Goal: Transaction & Acquisition: Purchase product/service

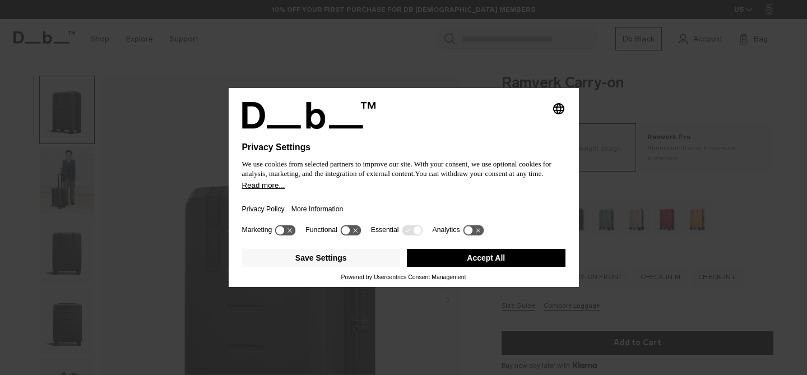
click at [487, 257] on button "Accept All" at bounding box center [486, 258] width 159 height 18
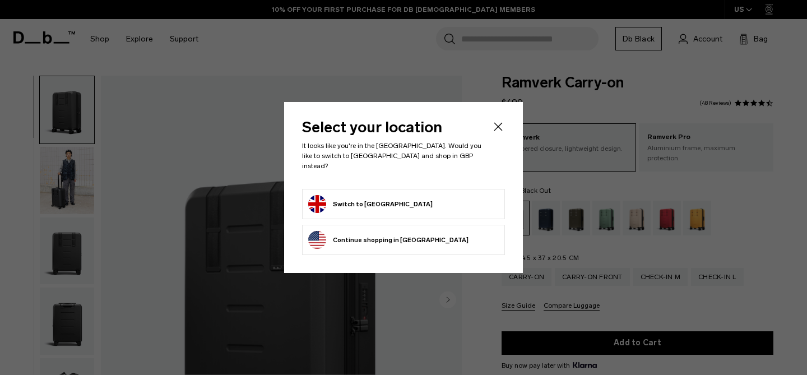
click at [429, 243] on button "Continue browsing United States store Continue shopping in United States" at bounding box center [388, 240] width 160 height 18
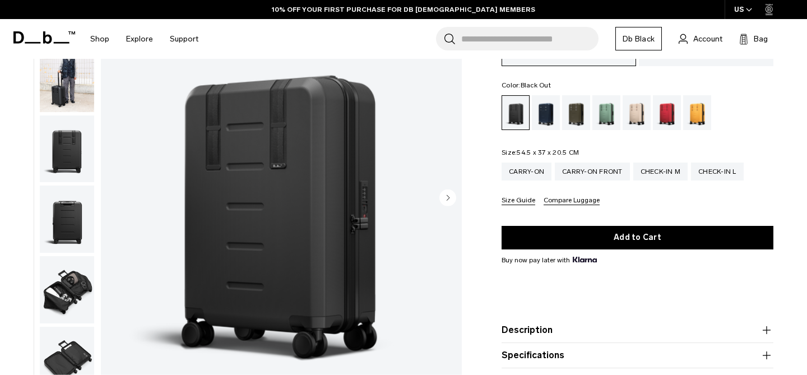
scroll to position [108, 0]
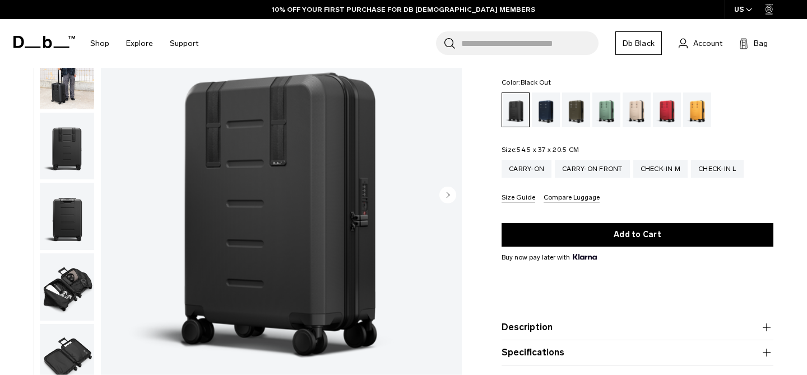
click at [448, 192] on icon "Next slide" at bounding box center [448, 194] width 3 height 5
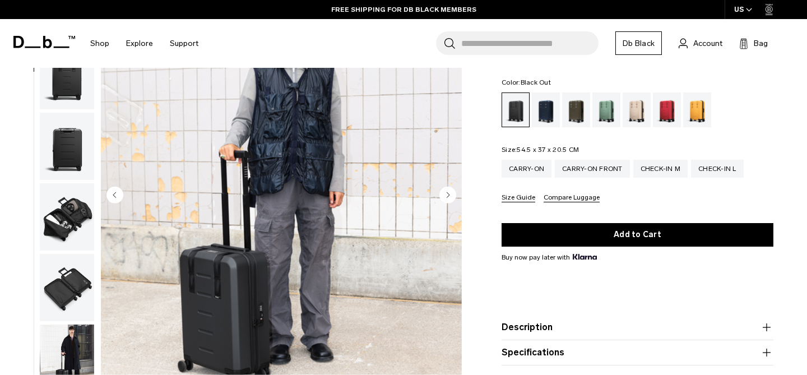
scroll to position [71, 0]
click at [448, 192] on icon "Next slide" at bounding box center [448, 194] width 3 height 5
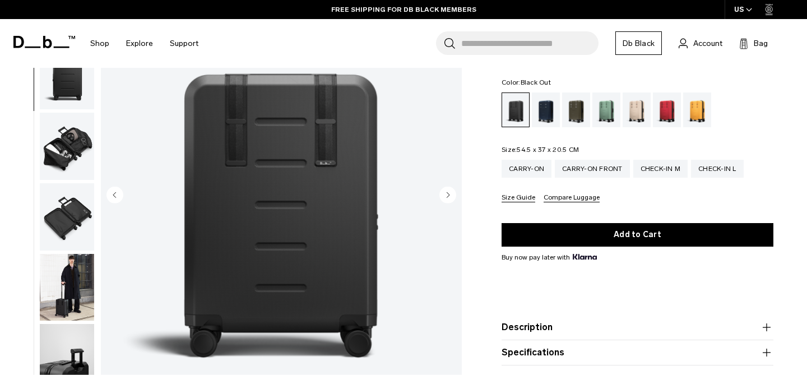
scroll to position [141, 0]
click at [448, 192] on icon "Next slide" at bounding box center [448, 194] width 3 height 5
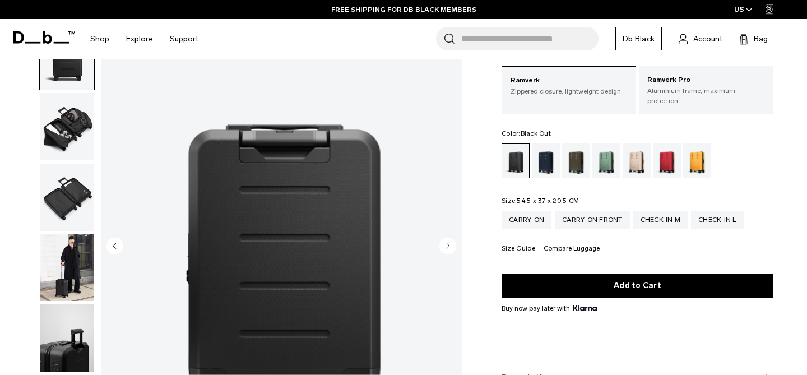
scroll to position [56, 0]
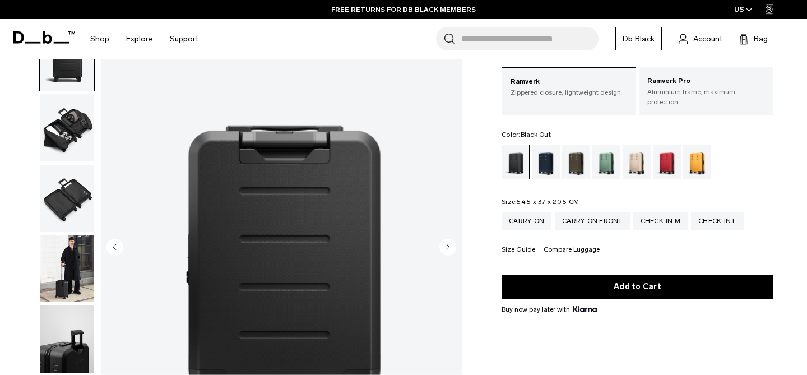
click at [66, 187] on img "button" at bounding box center [67, 198] width 54 height 67
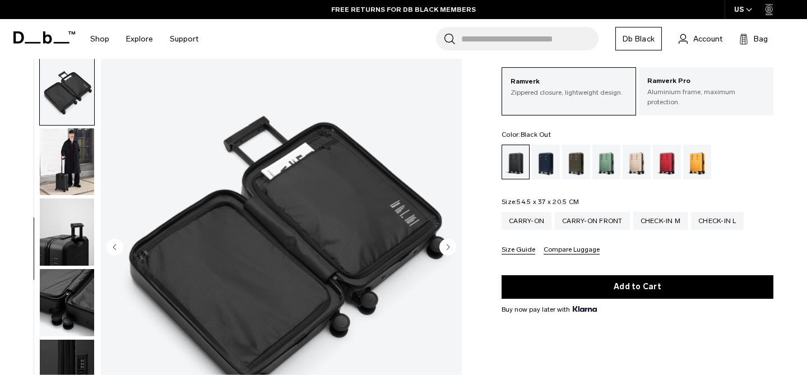
scroll to position [322, 0]
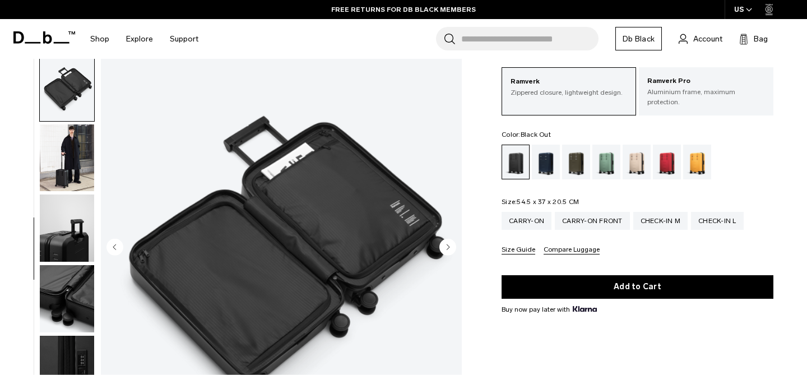
click at [62, 225] on img "button" at bounding box center [67, 227] width 54 height 67
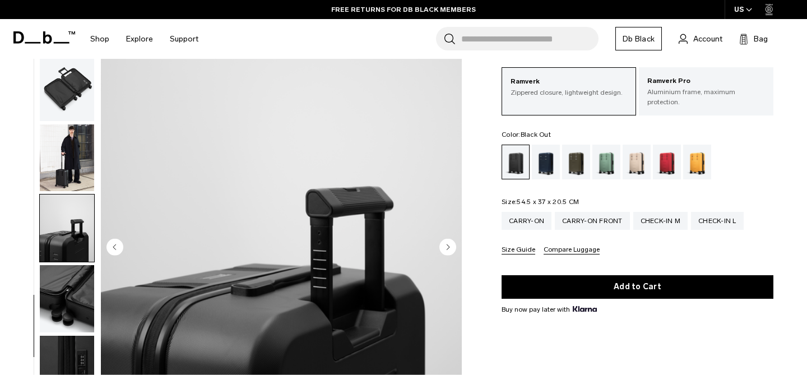
click at [65, 254] on img "button" at bounding box center [67, 227] width 54 height 67
click at [67, 292] on img "button" at bounding box center [67, 298] width 54 height 67
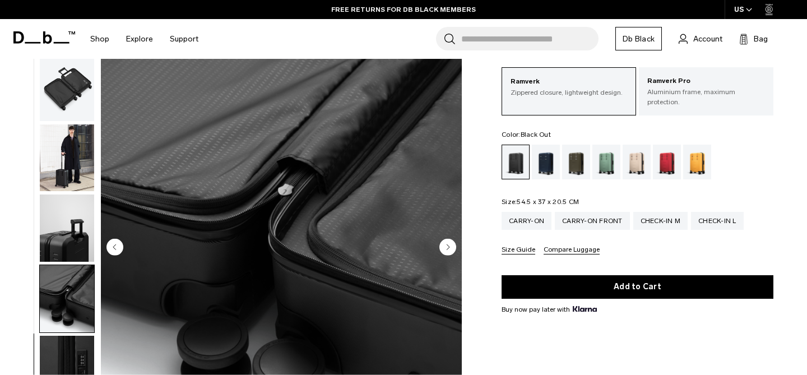
click at [73, 357] on img "button" at bounding box center [67, 368] width 54 height 67
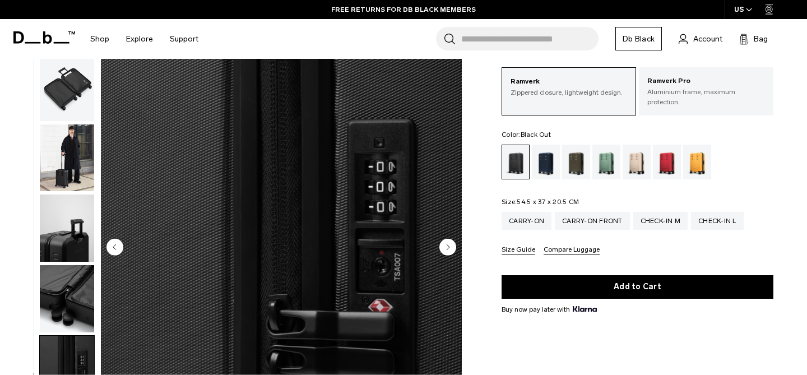
click at [71, 94] on img "button" at bounding box center [67, 87] width 54 height 67
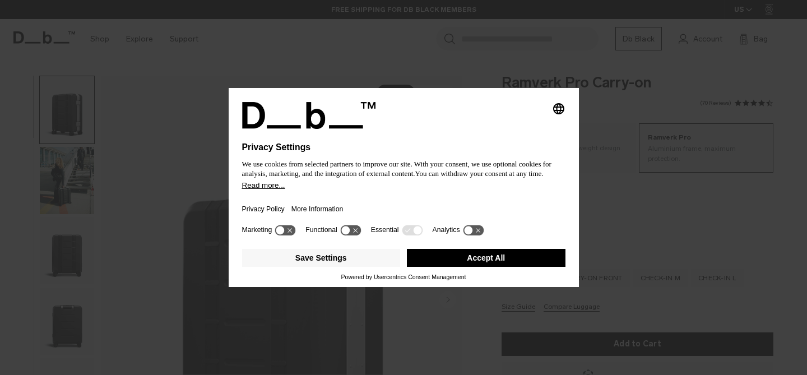
click at [527, 255] on button "Accept All" at bounding box center [486, 258] width 159 height 18
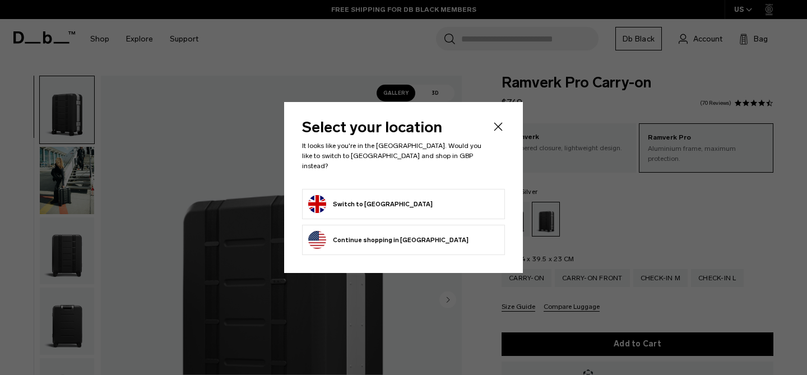
click at [461, 237] on li "Continue browsing [GEOGRAPHIC_DATA] store Continue shopping in [GEOGRAPHIC_DATA]" at bounding box center [403, 240] width 203 height 30
click at [403, 237] on button "Continue browsing [GEOGRAPHIC_DATA] store Continue shopping in [GEOGRAPHIC_DATA]" at bounding box center [388, 240] width 160 height 18
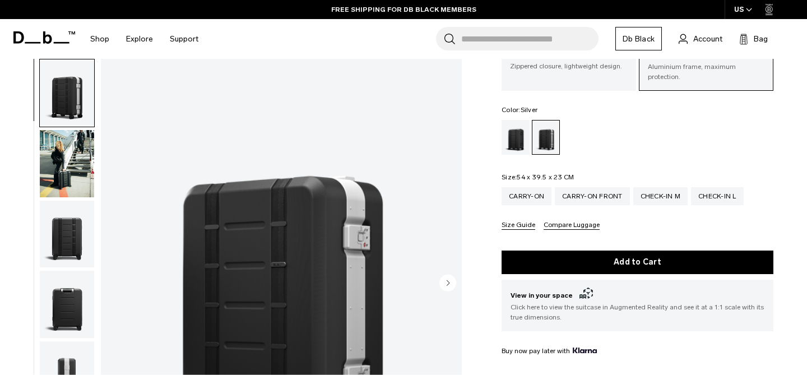
scroll to position [84, 0]
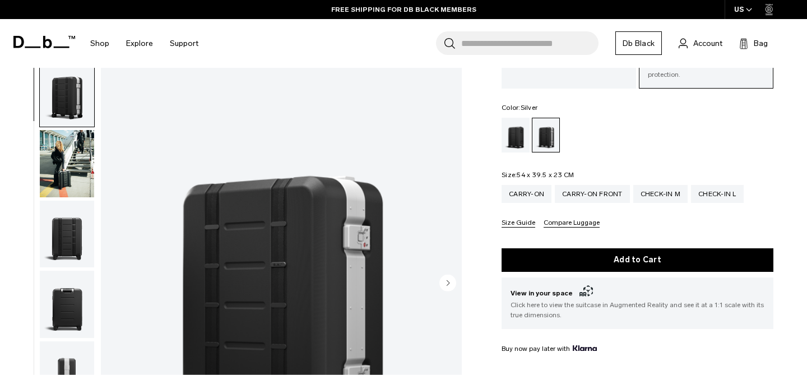
click at [86, 171] on img "button" at bounding box center [67, 163] width 54 height 67
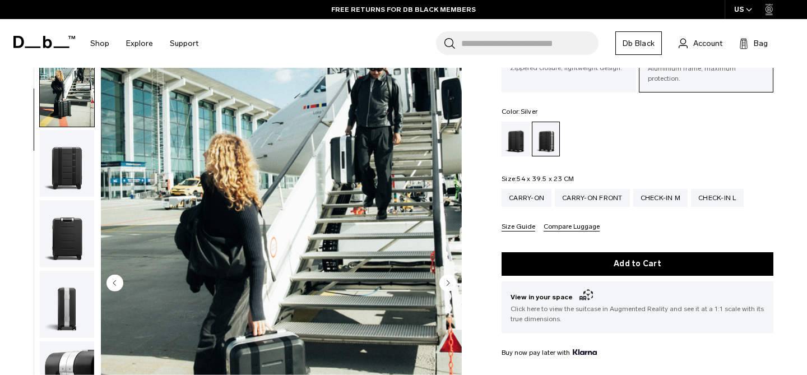
scroll to position [0, 0]
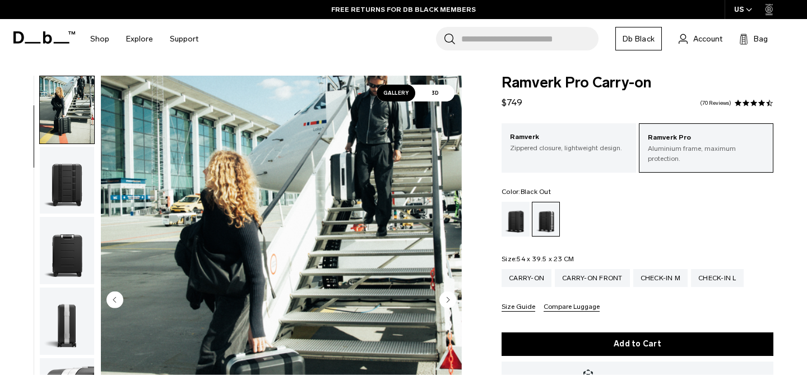
click at [515, 210] on div "Black Out" at bounding box center [515, 219] width 29 height 35
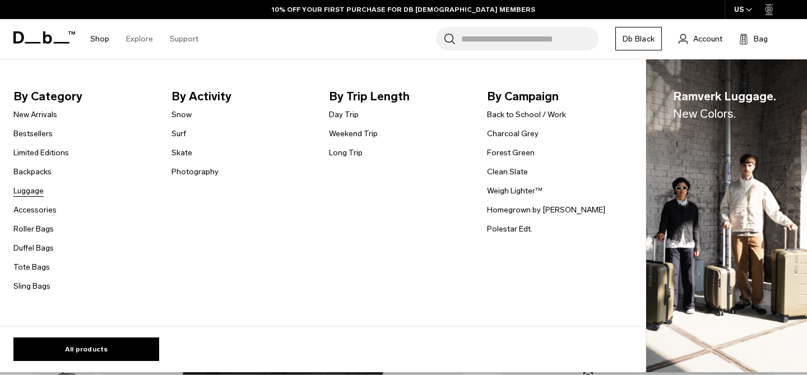
click at [29, 189] on link "Luggage" at bounding box center [28, 191] width 30 height 12
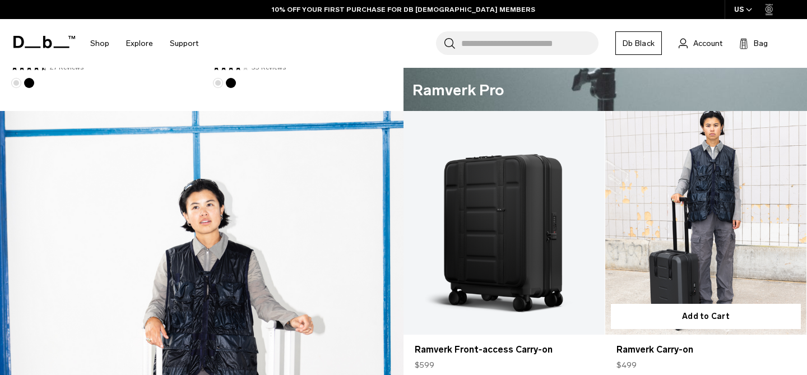
scroll to position [813, 0]
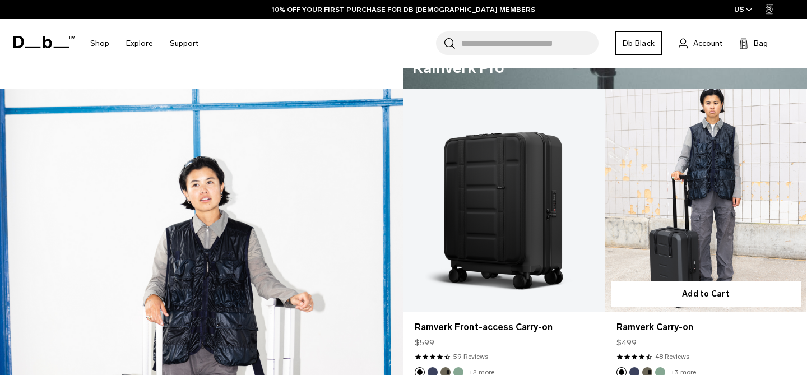
click at [660, 239] on link "Ramverk Carry-on" at bounding box center [705, 199] width 201 height 223
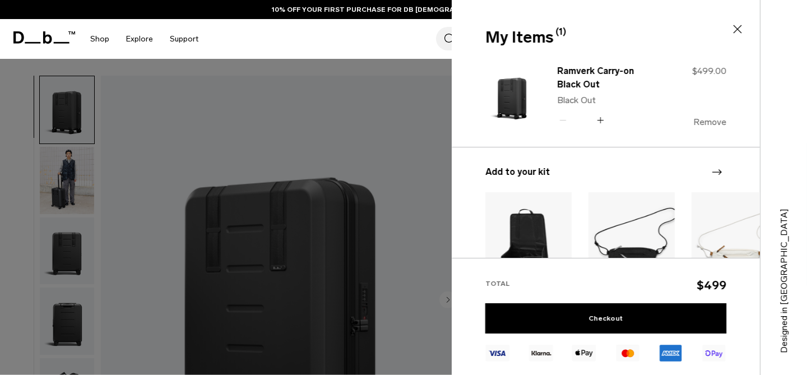
click at [710, 124] on button "Remove" at bounding box center [709, 122] width 33 height 10
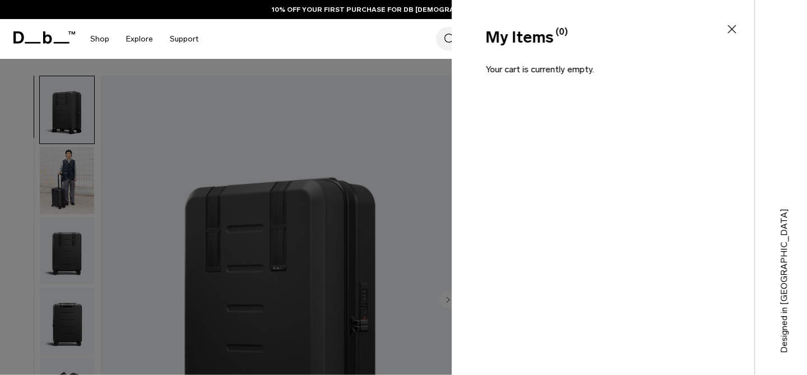
click at [738, 26] on div "My Items (0) Close" at bounding box center [601, 38] width 300 height 24
click at [731, 26] on icon at bounding box center [731, 28] width 13 height 13
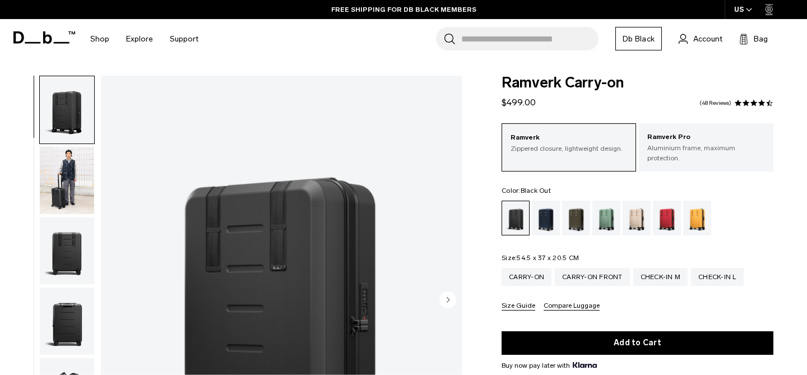
click at [75, 191] on img "button" at bounding box center [67, 180] width 54 height 67
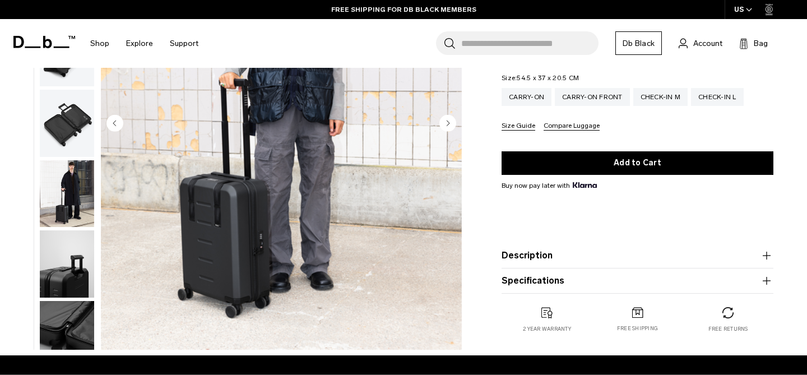
scroll to position [146, 0]
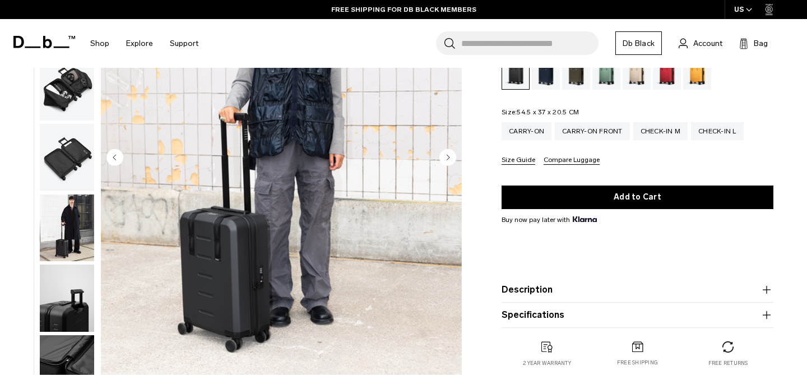
click at [60, 152] on img "button" at bounding box center [67, 157] width 54 height 67
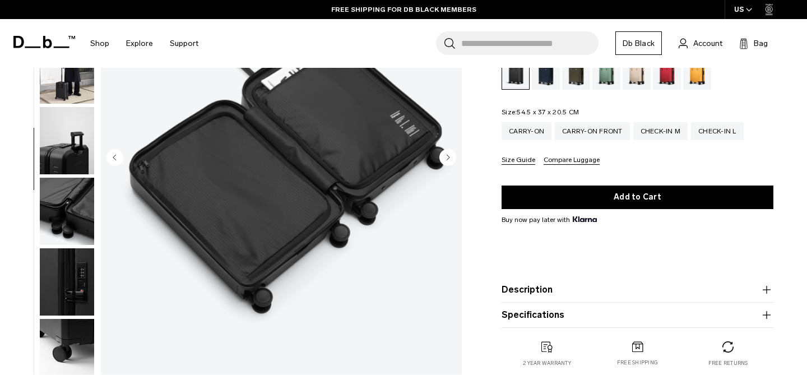
scroll to position [322, 0]
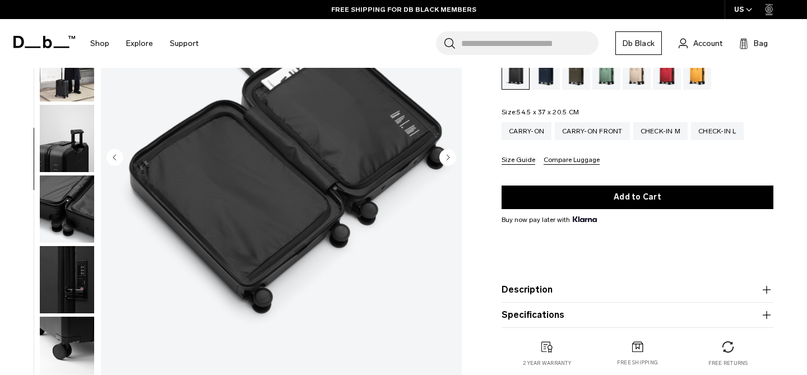
click at [56, 138] on img "button" at bounding box center [67, 138] width 54 height 67
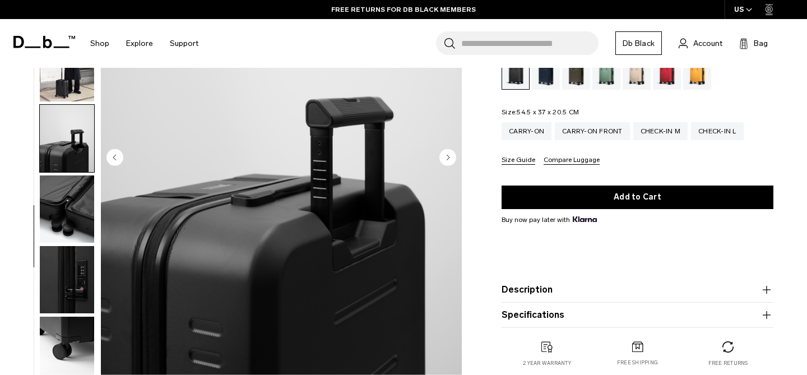
click at [59, 175] on img "button" at bounding box center [67, 208] width 54 height 67
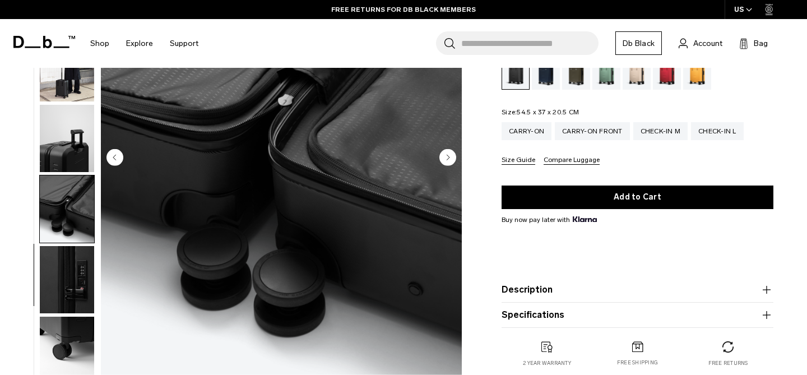
click at [59, 236] on img "button" at bounding box center [67, 208] width 54 height 67
click at [60, 278] on img "button" at bounding box center [67, 279] width 54 height 67
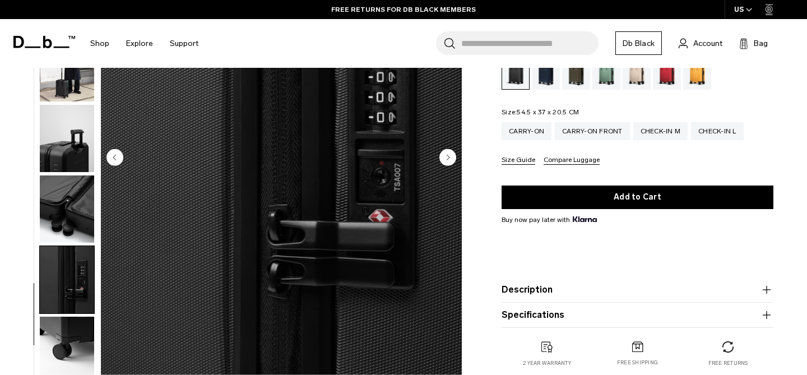
click at [60, 321] on img "button" at bounding box center [67, 349] width 54 height 67
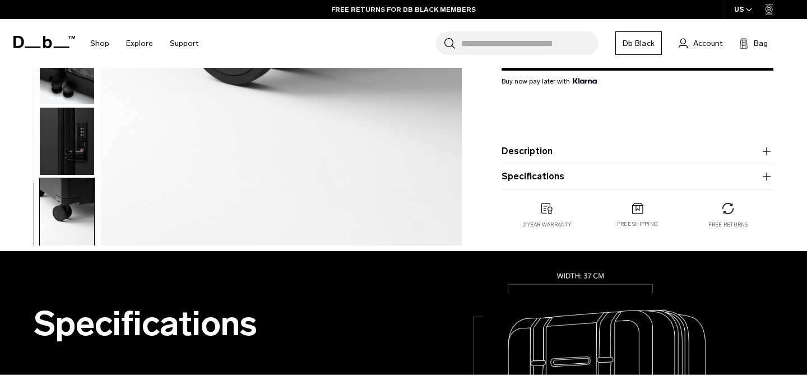
scroll to position [285, 0]
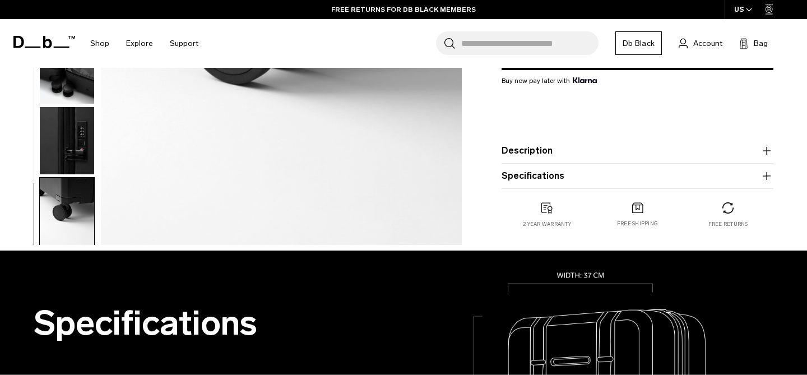
click at [62, 218] on img "button" at bounding box center [67, 211] width 54 height 67
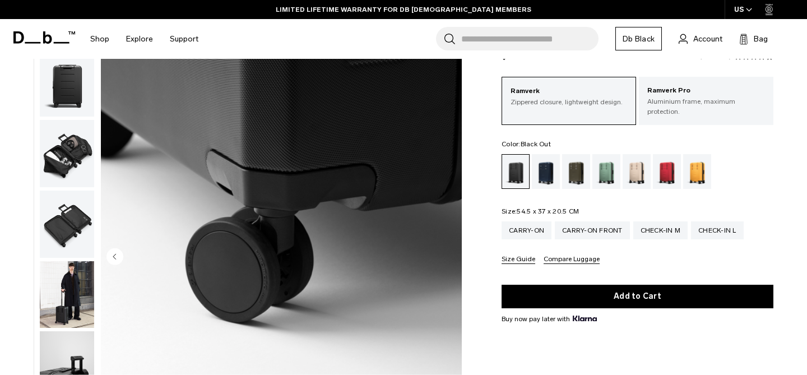
scroll to position [0, 0]
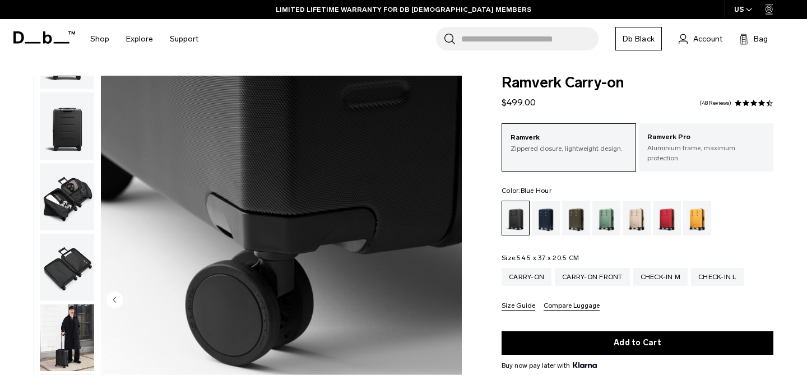
click at [537, 209] on div "Blue Hour" at bounding box center [546, 218] width 29 height 35
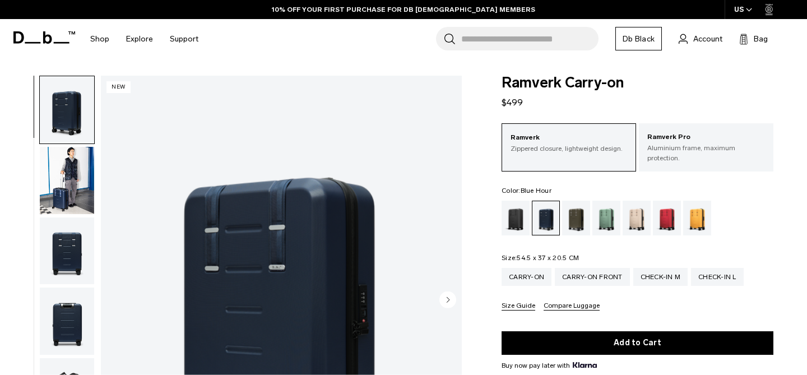
click at [570, 217] on div "Forest Green" at bounding box center [576, 218] width 29 height 35
